Goal: Check status: Check status

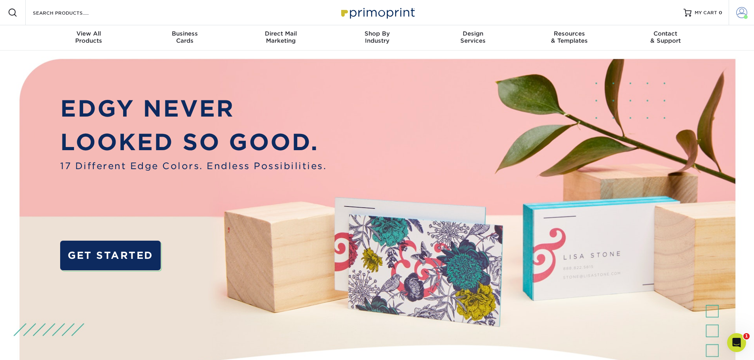
click at [746, 12] on span at bounding box center [741, 12] width 11 height 11
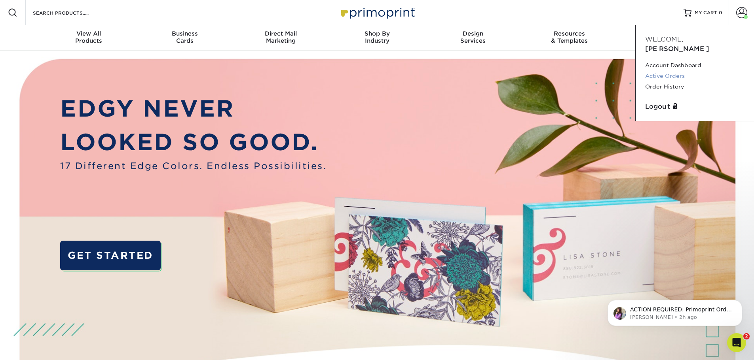
click at [675, 71] on link "Active Orders" at bounding box center [694, 76] width 99 height 11
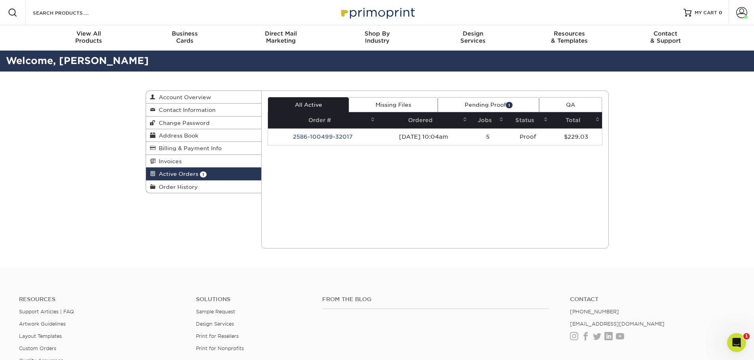
click at [477, 105] on link "Pending Proof 1" at bounding box center [488, 104] width 101 height 15
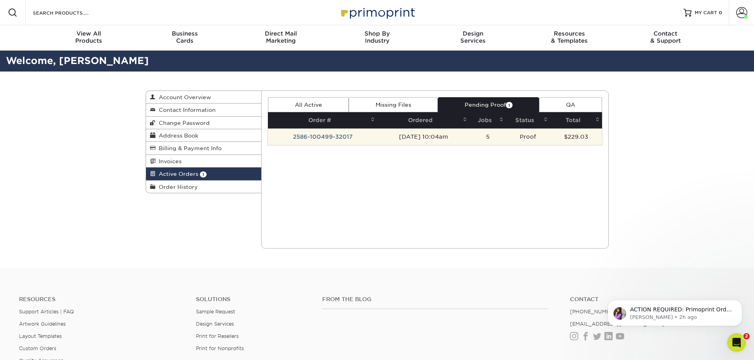
click at [430, 135] on td "08/06/2025 10:04am" at bounding box center [423, 137] width 92 height 17
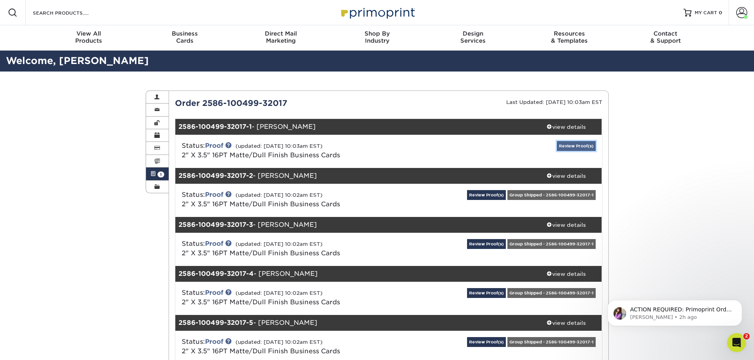
click at [574, 145] on link "Review Proof(s)" at bounding box center [576, 146] width 39 height 10
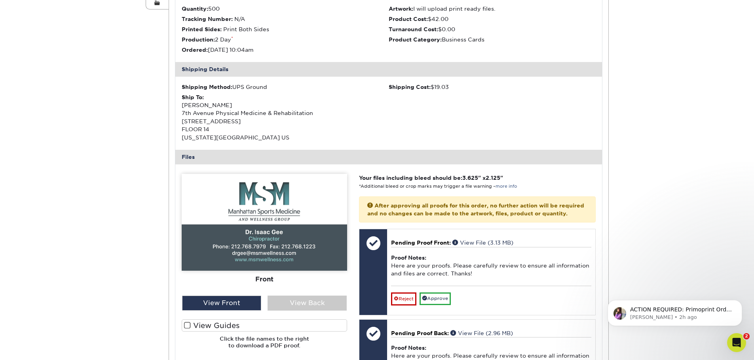
scroll to position [198, 0]
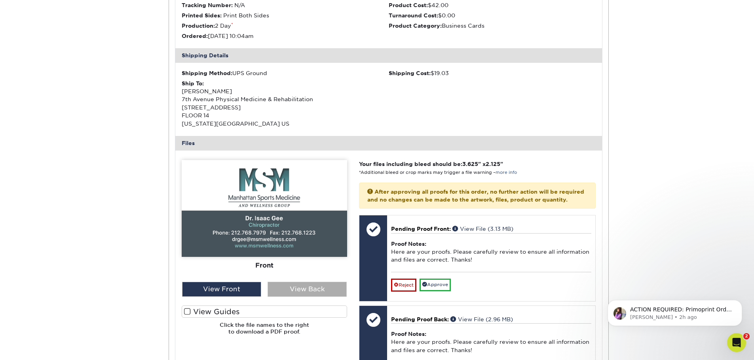
click at [301, 292] on div "View Back" at bounding box center [306, 289] width 79 height 15
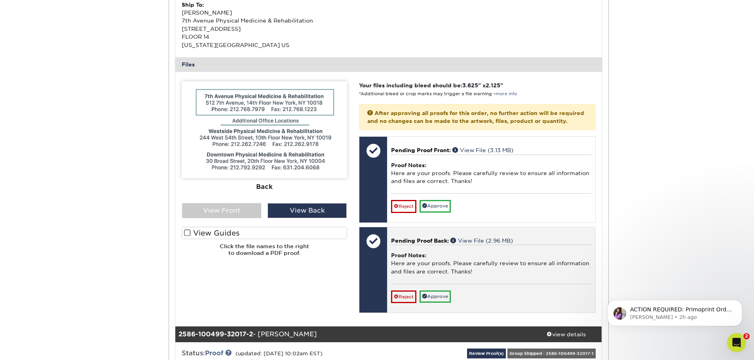
scroll to position [277, 0]
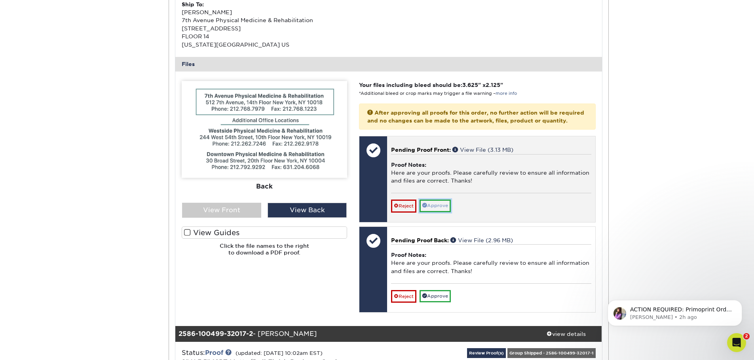
click at [445, 212] on link "Approve" at bounding box center [434, 206] width 31 height 12
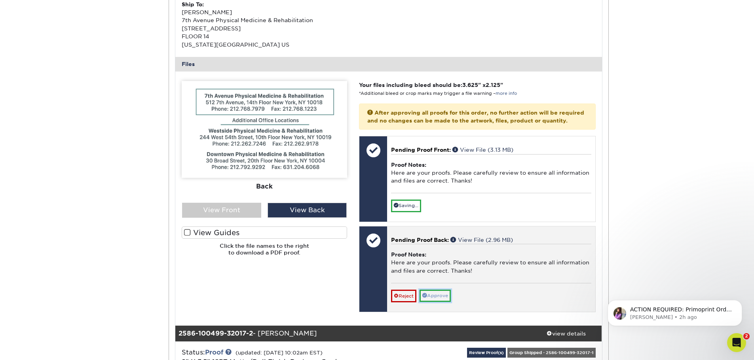
click at [444, 302] on link "Approve" at bounding box center [434, 296] width 31 height 12
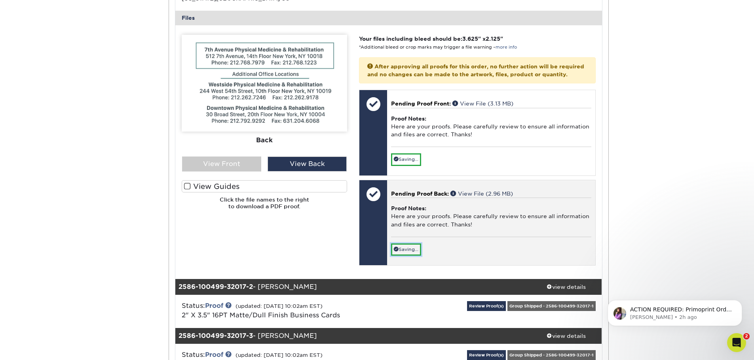
scroll to position [396, 0]
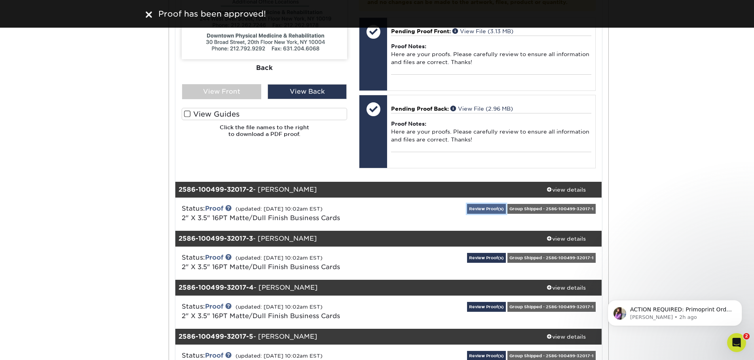
click at [484, 214] on link "Review Proof(s)" at bounding box center [486, 209] width 39 height 10
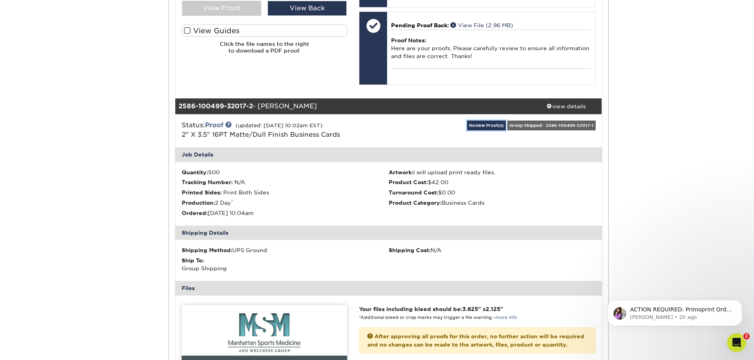
scroll to position [475, 0]
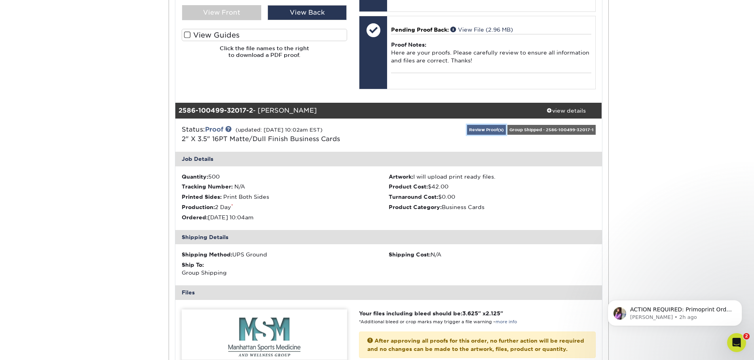
click at [493, 135] on link "Review Proof(s)" at bounding box center [486, 130] width 39 height 10
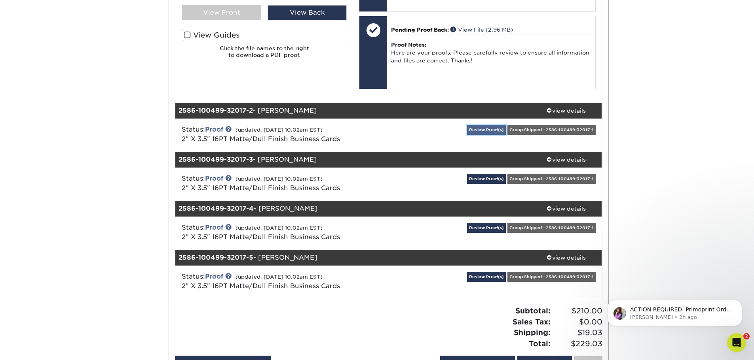
click at [488, 135] on link "Review Proof(s)" at bounding box center [486, 130] width 39 height 10
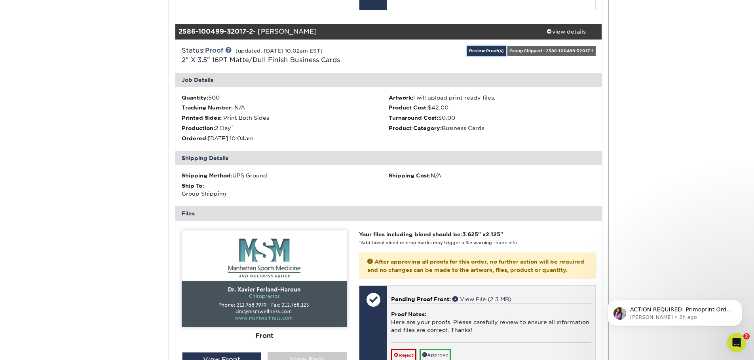
scroll to position [633, 0]
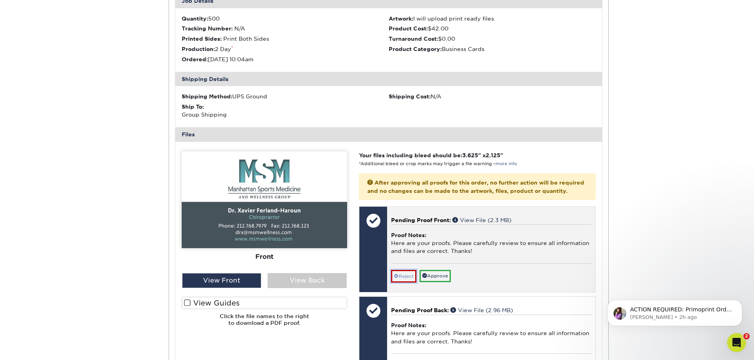
click at [408, 283] on link "Reject" at bounding box center [403, 276] width 25 height 13
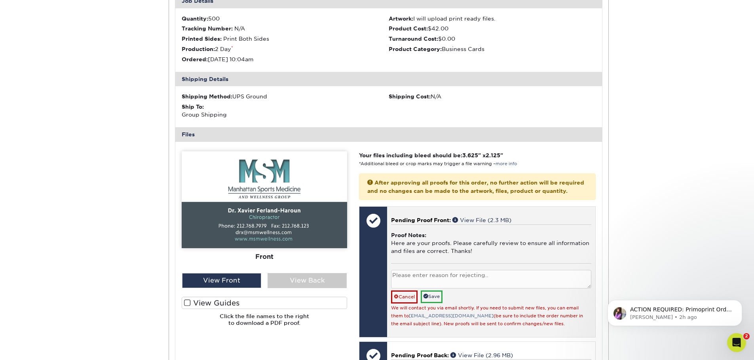
click at [423, 289] on textarea at bounding box center [491, 279] width 200 height 19
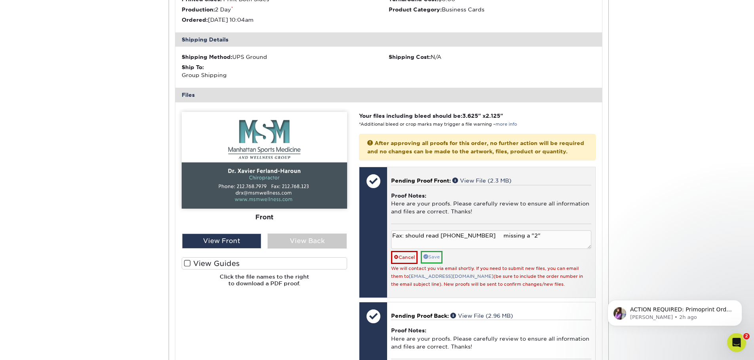
type textarea "Fax: should read 212.768.1223 missing a "2""
click at [436, 263] on link "Save" at bounding box center [432, 257] width 22 height 12
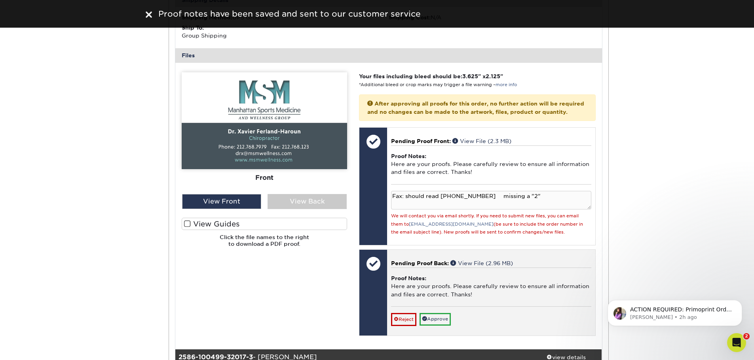
scroll to position [752, 0]
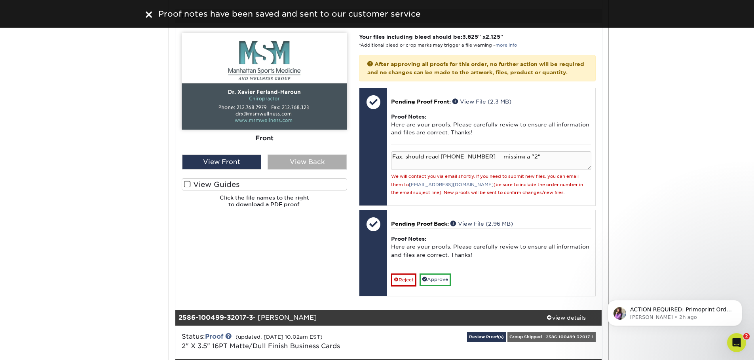
click at [309, 170] on div "View Back" at bounding box center [306, 162] width 79 height 15
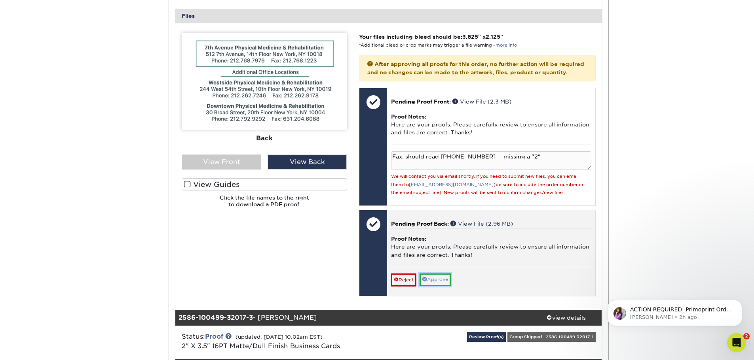
click at [437, 286] on link "Approve" at bounding box center [434, 280] width 31 height 12
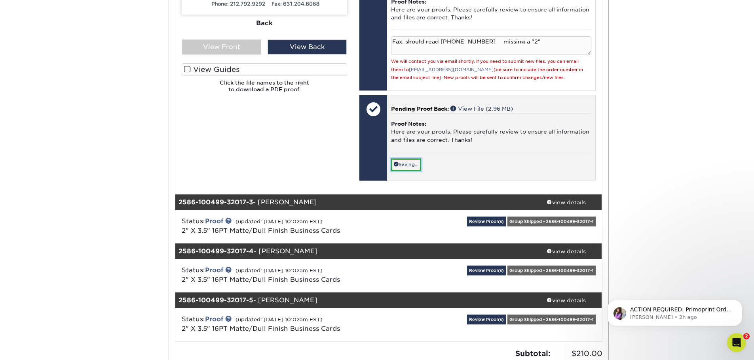
scroll to position [989, 0]
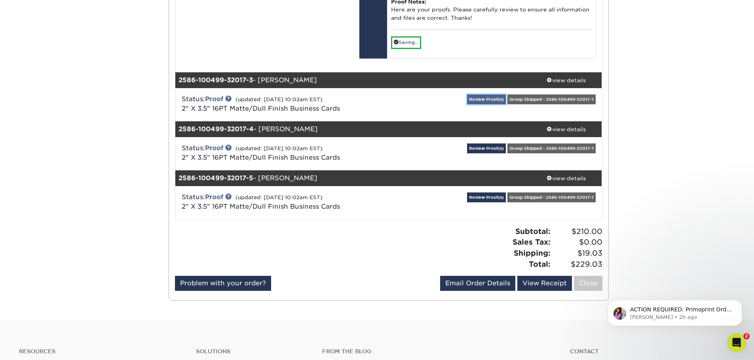
click at [486, 115] on div "Review Proof(s) Group Shipped - 2586-100499-32017-1" at bounding box center [530, 105] width 142 height 21
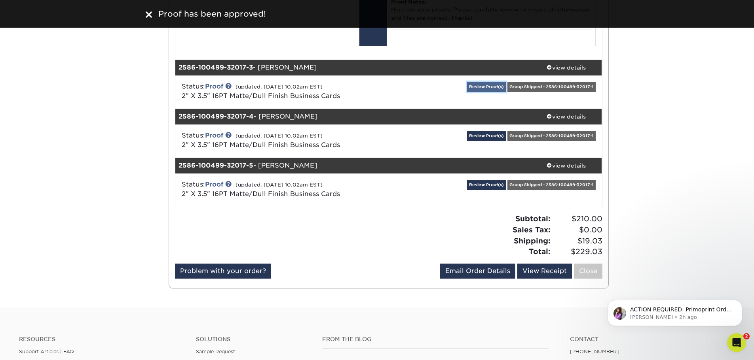
click at [483, 92] on link "Review Proof(s)" at bounding box center [486, 87] width 39 height 10
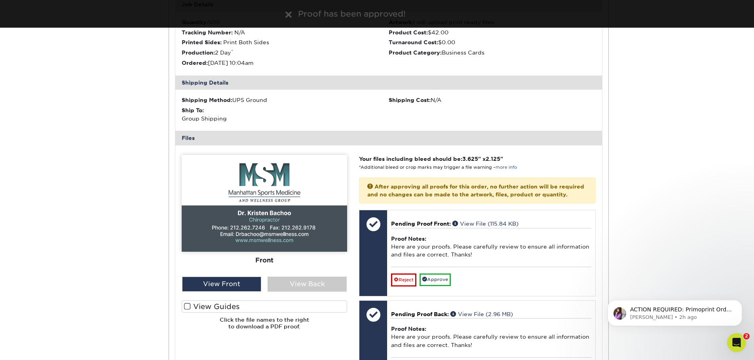
scroll to position [1108, 0]
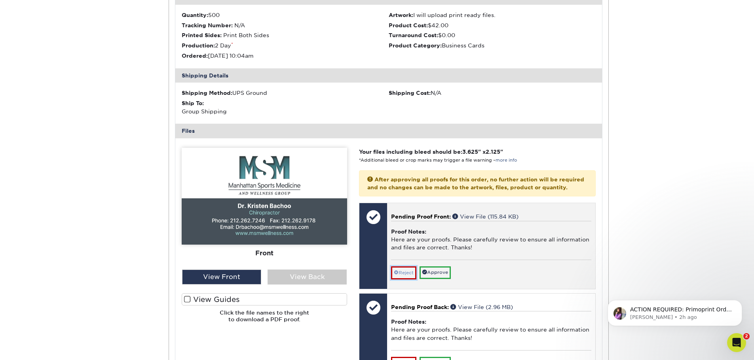
click at [409, 279] on link "Reject" at bounding box center [403, 273] width 25 height 13
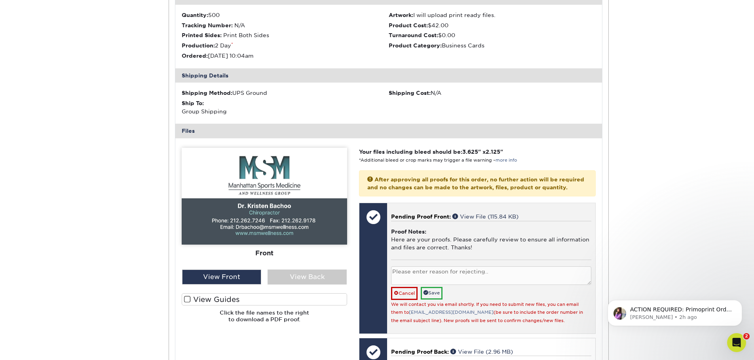
click at [416, 285] on textarea at bounding box center [491, 276] width 200 height 19
type textarea "Phone should read 212.768.7979 and fax should read 212.768.1223"
click at [436, 299] on link "Save" at bounding box center [432, 293] width 22 height 12
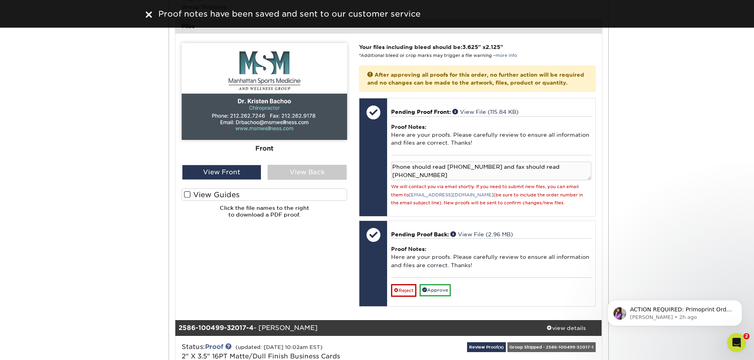
scroll to position [1226, 0]
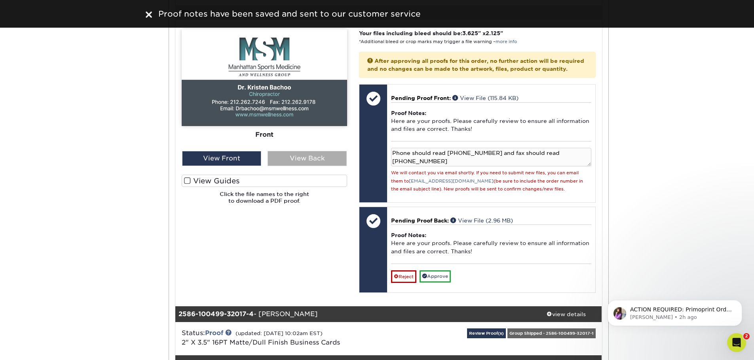
click at [305, 166] on div "View Back" at bounding box center [306, 158] width 79 height 15
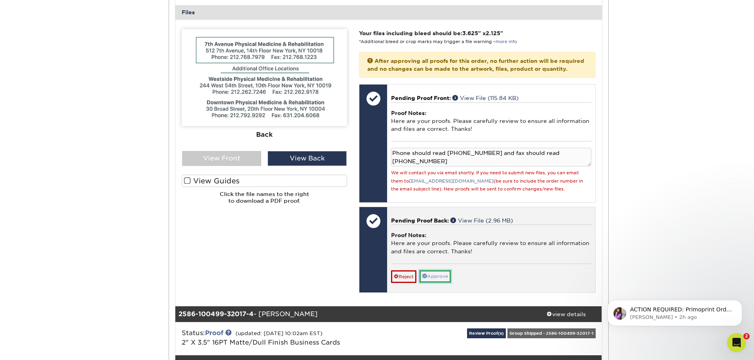
click at [443, 283] on link "Approve" at bounding box center [434, 277] width 31 height 12
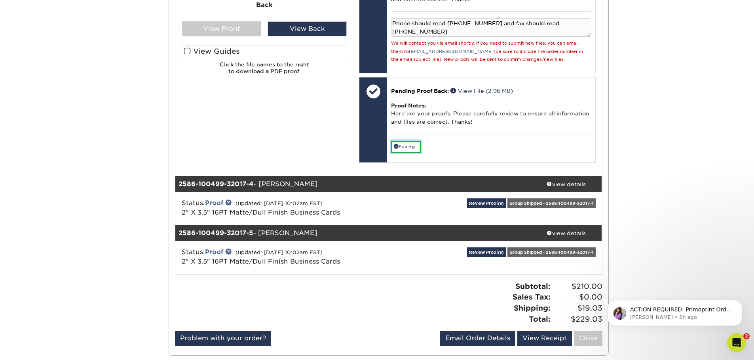
scroll to position [1424, 0]
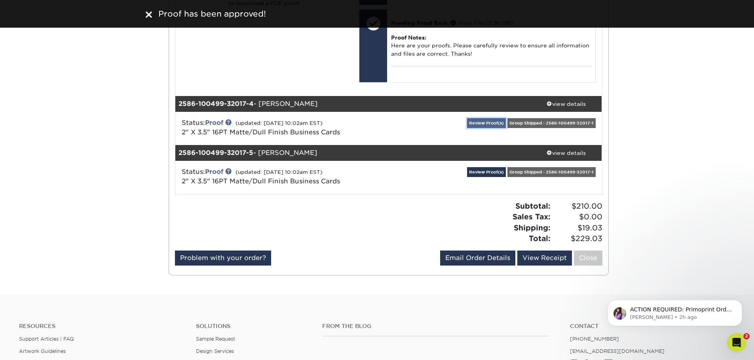
click at [484, 128] on link "Review Proof(s)" at bounding box center [486, 123] width 39 height 10
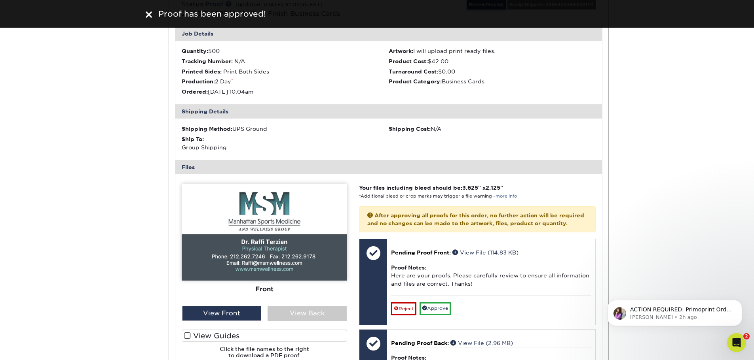
scroll to position [1622, 0]
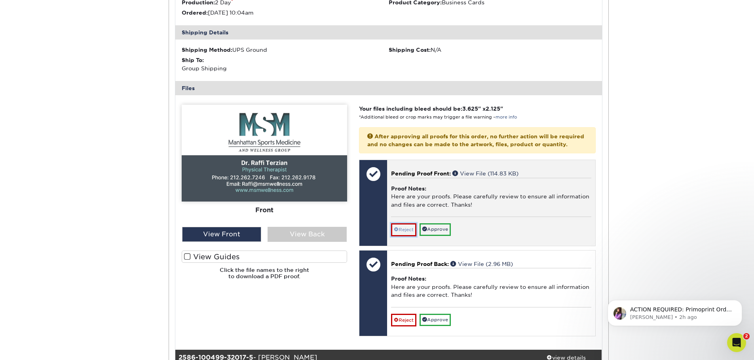
click at [408, 236] on link "Reject" at bounding box center [403, 230] width 25 height 13
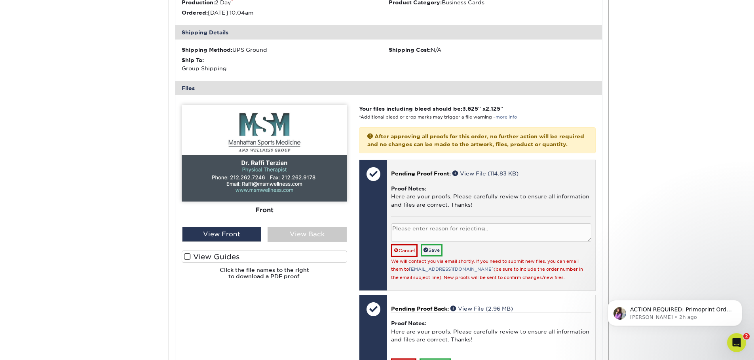
click at [446, 242] on textarea at bounding box center [491, 233] width 200 height 19
type textarea "phone should read 212.768.7979 fax should read 212.768.1223"
click at [434, 257] on link "Save" at bounding box center [432, 250] width 22 height 12
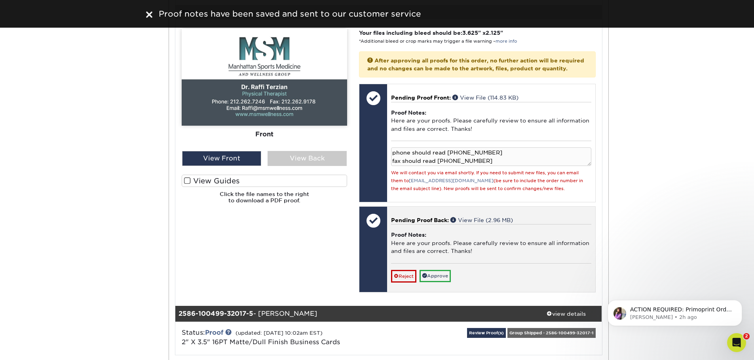
scroll to position [1701, 0]
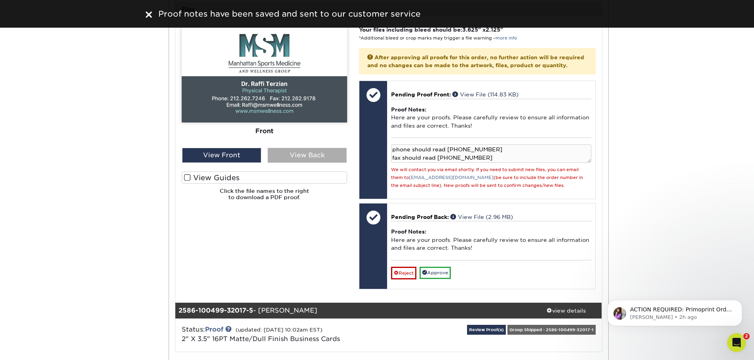
click at [311, 163] on div "View Back" at bounding box center [306, 155] width 79 height 15
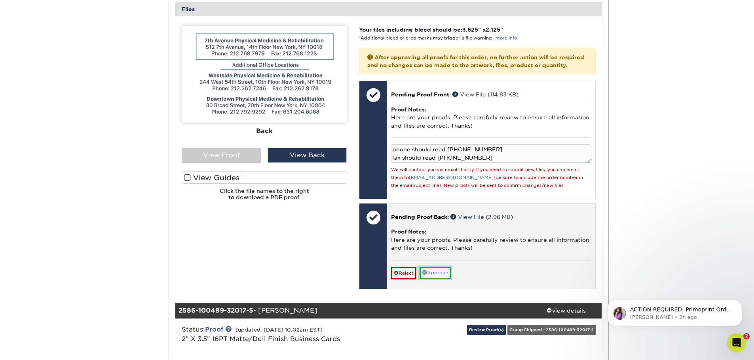
click at [445, 279] on link "Approve" at bounding box center [434, 273] width 31 height 12
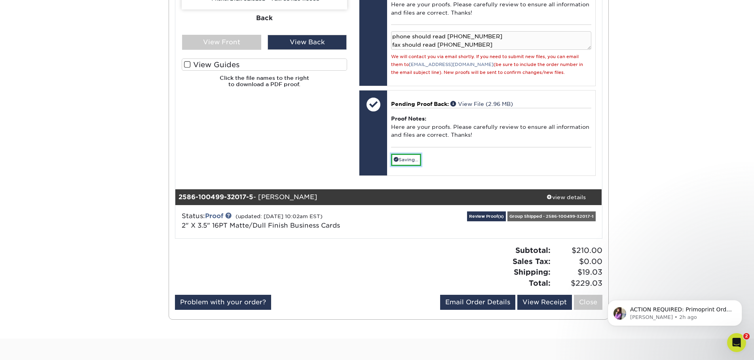
scroll to position [1820, 0]
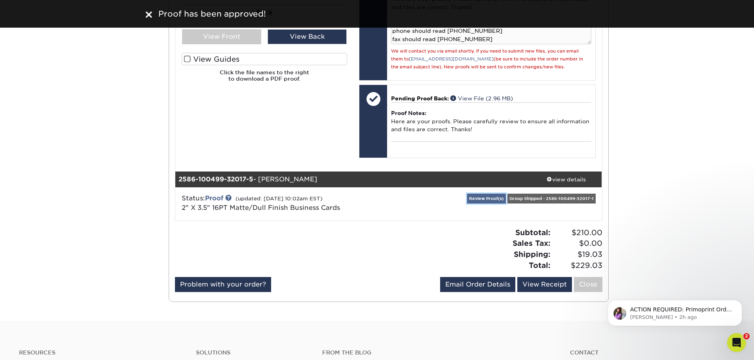
click at [493, 204] on link "Review Proof(s)" at bounding box center [486, 199] width 39 height 10
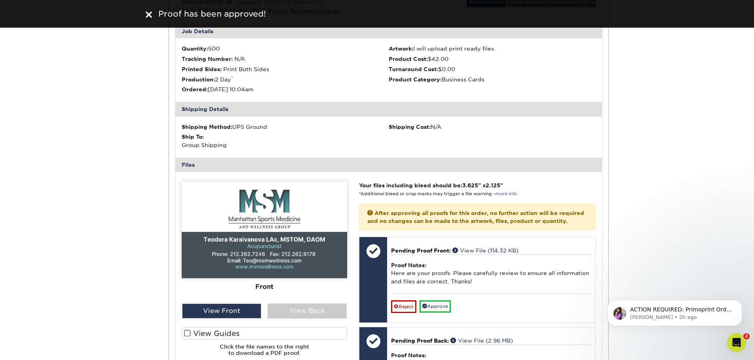
scroll to position [2018, 0]
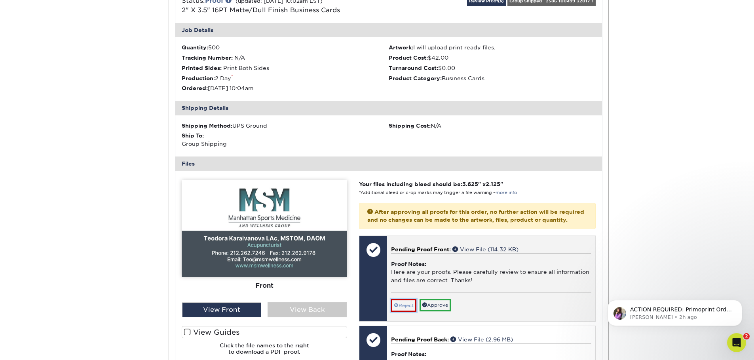
click at [406, 312] on link "Reject" at bounding box center [403, 305] width 25 height 13
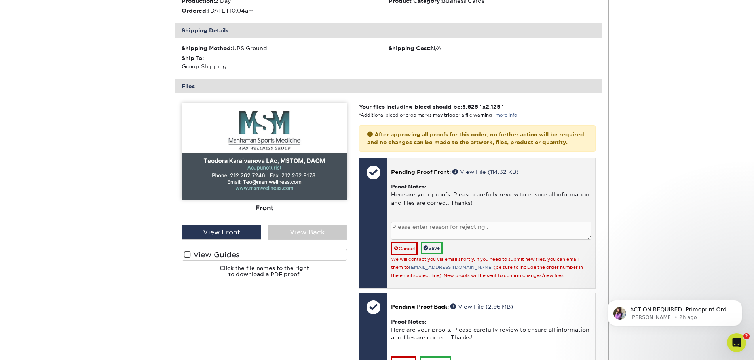
scroll to position [2097, 0]
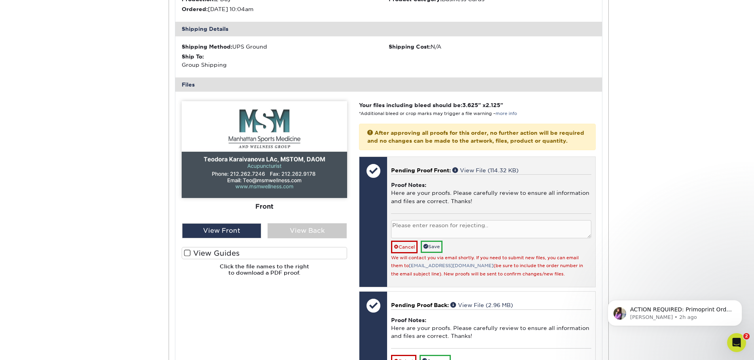
click at [424, 239] on textarea at bounding box center [491, 229] width 200 height 19
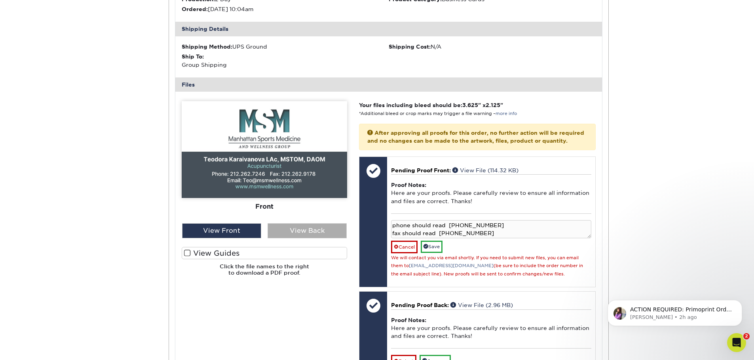
type textarea "phone should read 212.768.7979 fax should read 212.768.1223"
click at [313, 239] on div "View Back" at bounding box center [306, 231] width 79 height 15
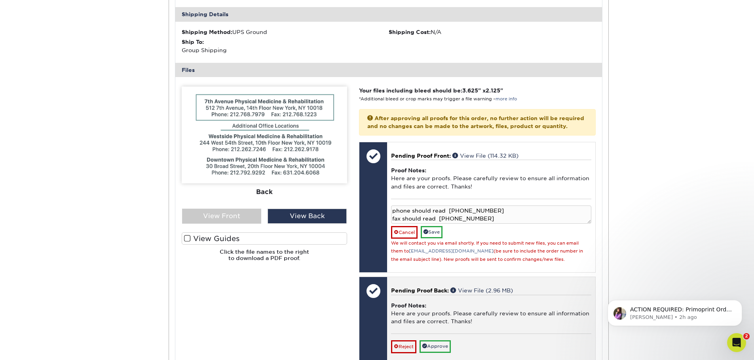
scroll to position [2136, 0]
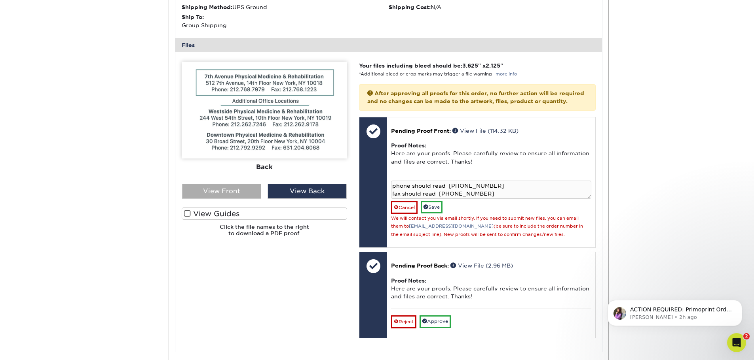
click at [249, 199] on div "View Front" at bounding box center [221, 191] width 79 height 15
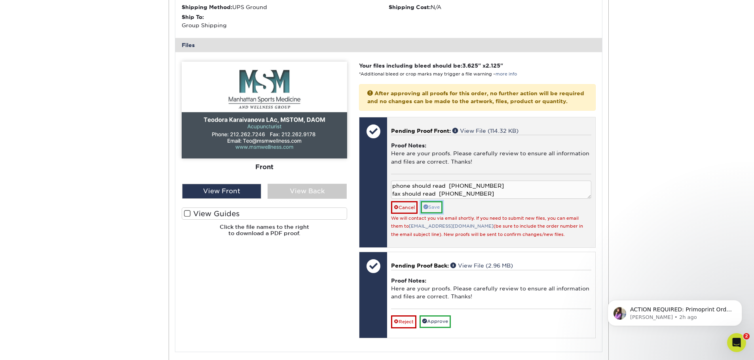
click at [436, 214] on link "Save" at bounding box center [432, 207] width 22 height 12
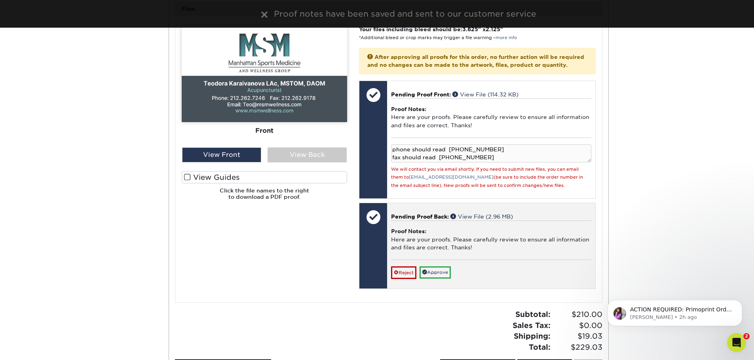
scroll to position [2215, 0]
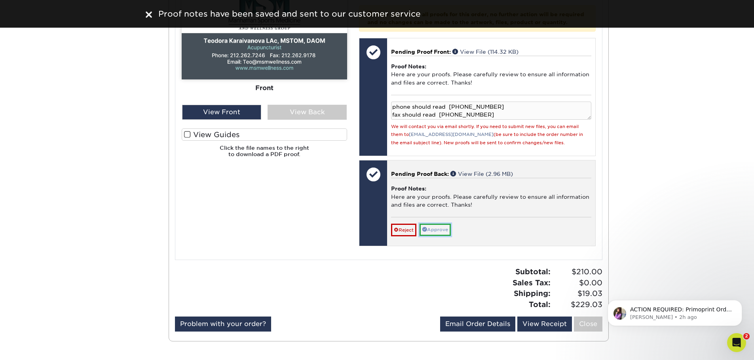
click at [445, 236] on link "Approve" at bounding box center [434, 230] width 31 height 12
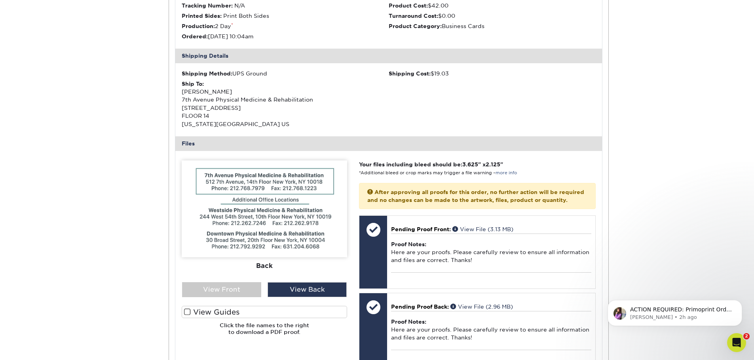
scroll to position [198, 0]
click at [238, 292] on div "View Front" at bounding box center [221, 289] width 79 height 15
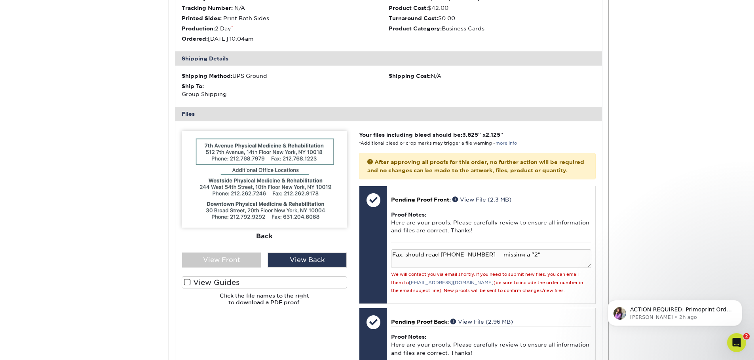
scroll to position [712, 0]
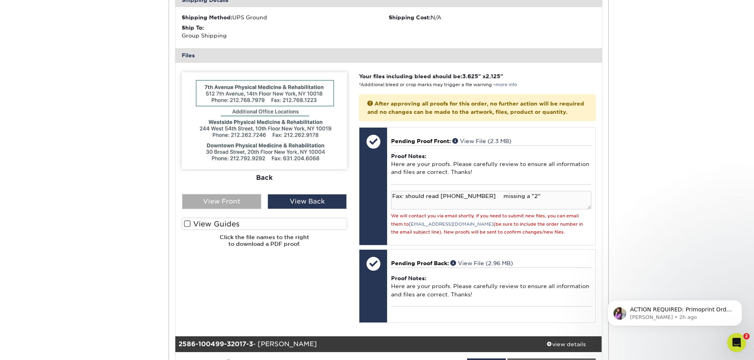
click at [243, 209] on div "View Front" at bounding box center [221, 201] width 79 height 15
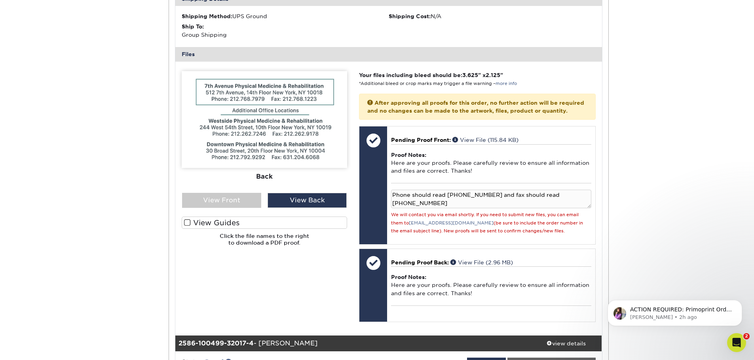
scroll to position [1187, 0]
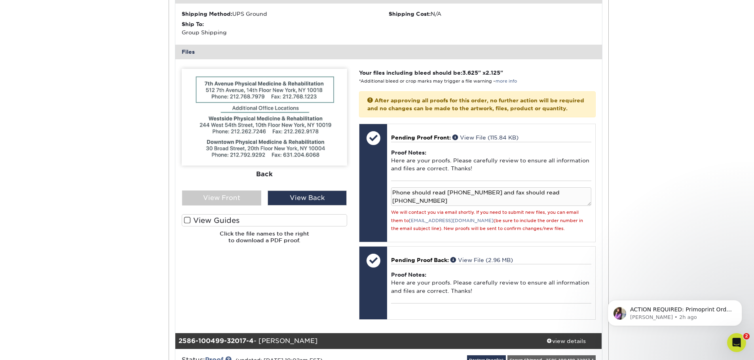
click at [207, 191] on div "Front Back" at bounding box center [264, 130] width 165 height 122
click at [207, 206] on div "View Front" at bounding box center [221, 198] width 79 height 15
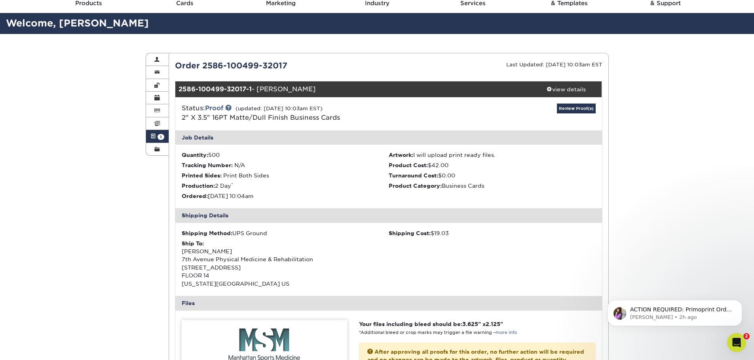
scroll to position [0, 0]
